Goal: Transaction & Acquisition: Subscribe to service/newsletter

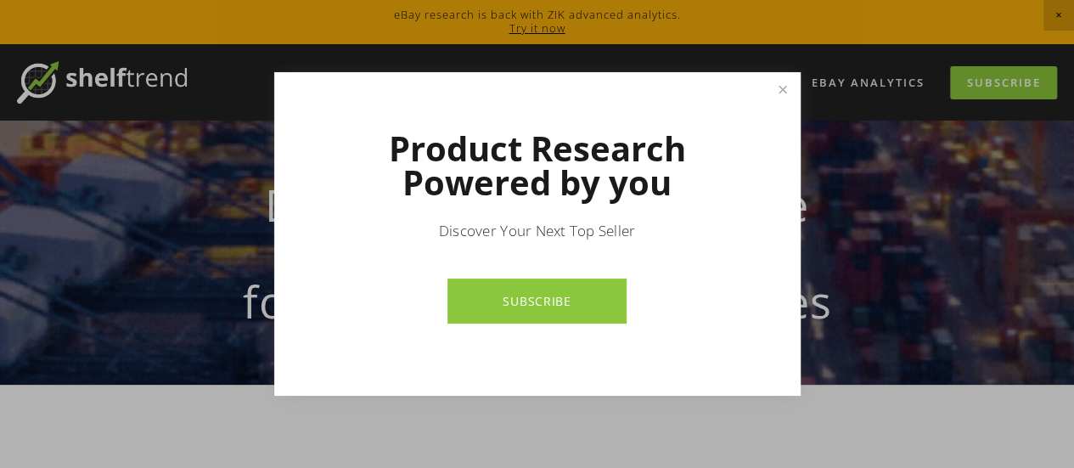
click at [778, 82] on link "Close" at bounding box center [783, 90] width 30 height 30
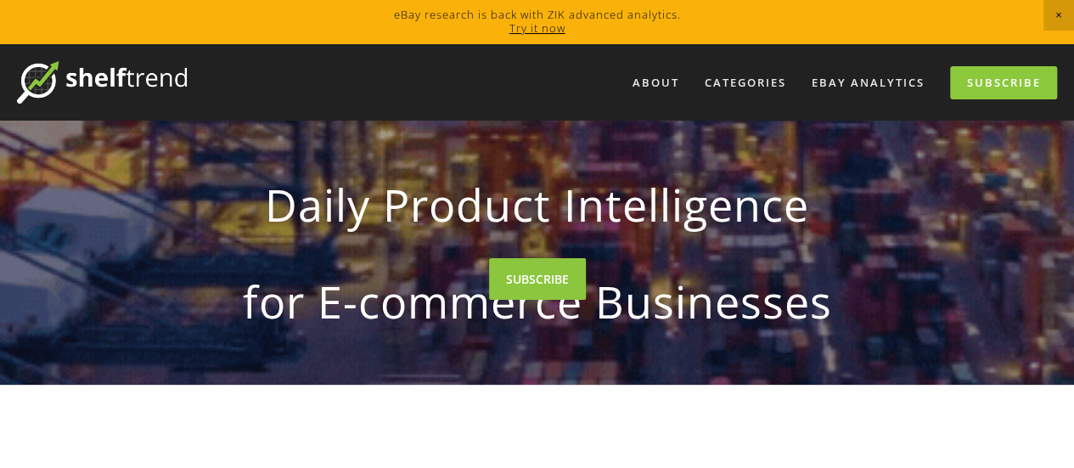
click at [1054, 16] on span "Close Announcement" at bounding box center [1059, 15] width 31 height 31
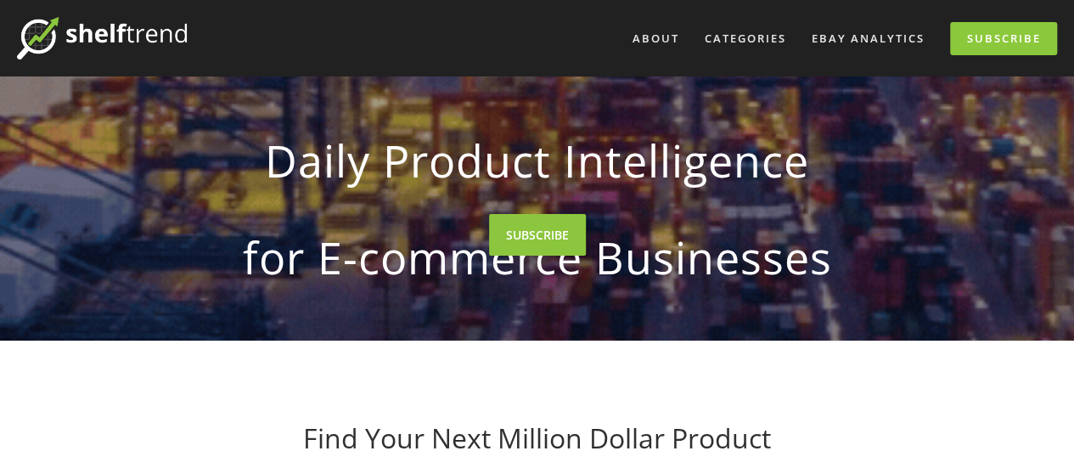
click at [540, 188] on strong "Daily Product Intelligence" at bounding box center [537, 161] width 757 height 80
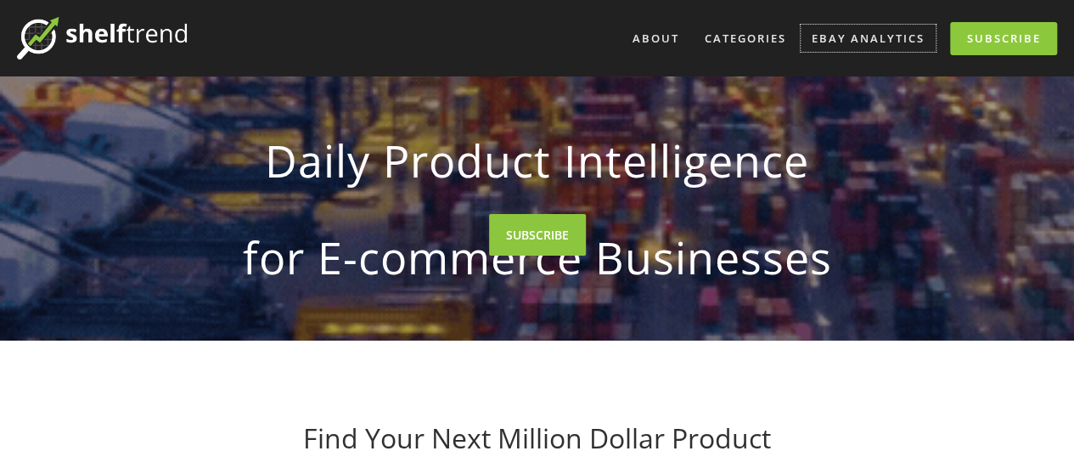
click at [866, 39] on link "eBay Analytics" at bounding box center [868, 39] width 135 height 28
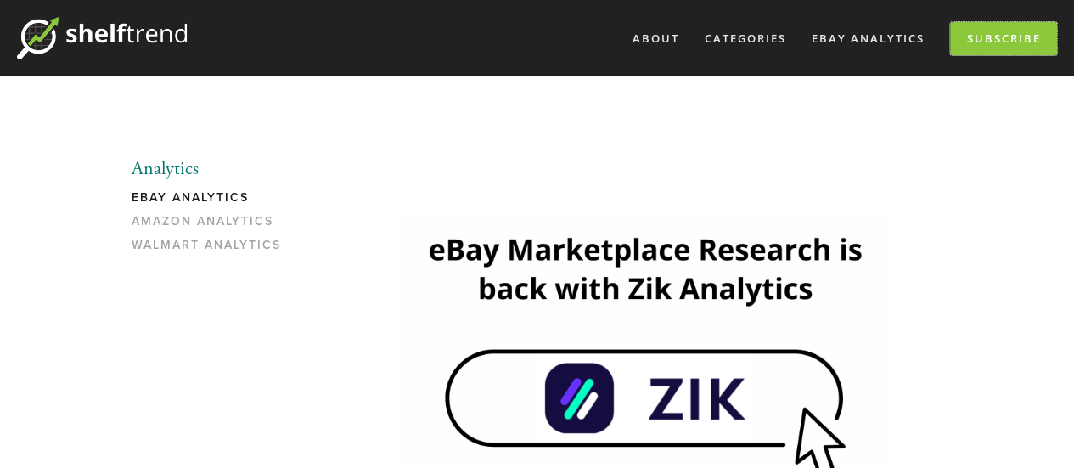
click at [994, 40] on link "Subscribe" at bounding box center [1003, 38] width 107 height 33
